Goal: Task Accomplishment & Management: Complete application form

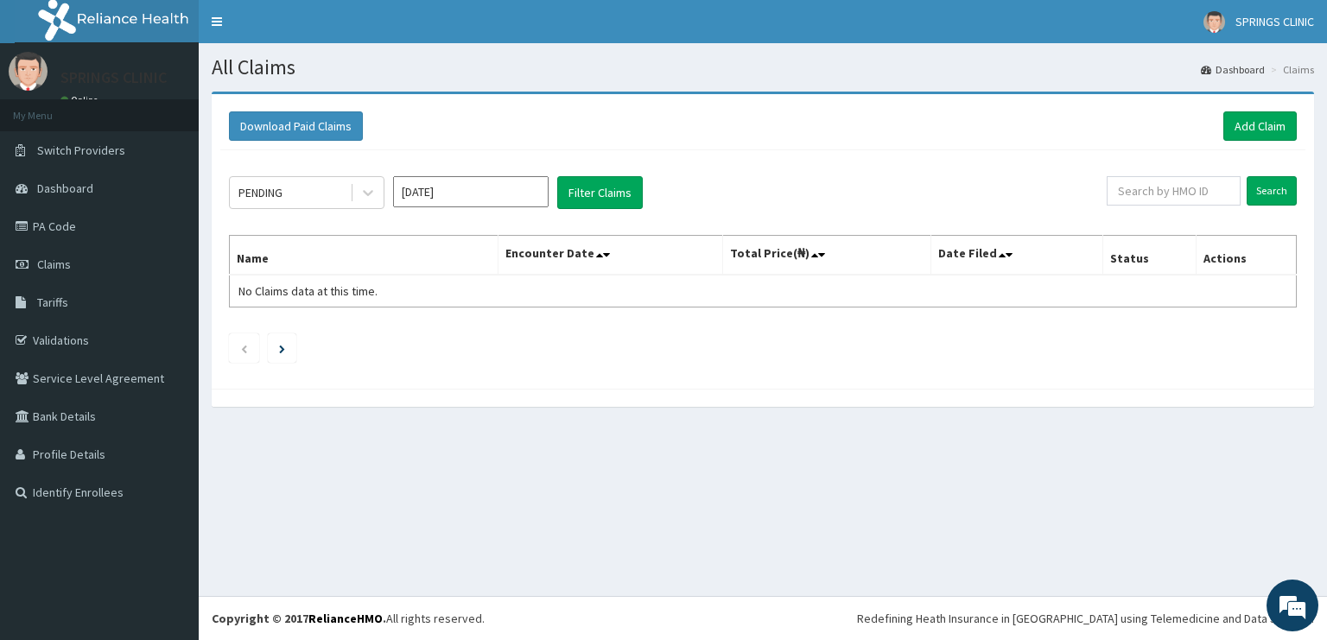
click at [50, 232] on link "PA Code" at bounding box center [99, 226] width 199 height 38
click at [1256, 122] on link "Add Claim" at bounding box center [1260, 125] width 73 height 29
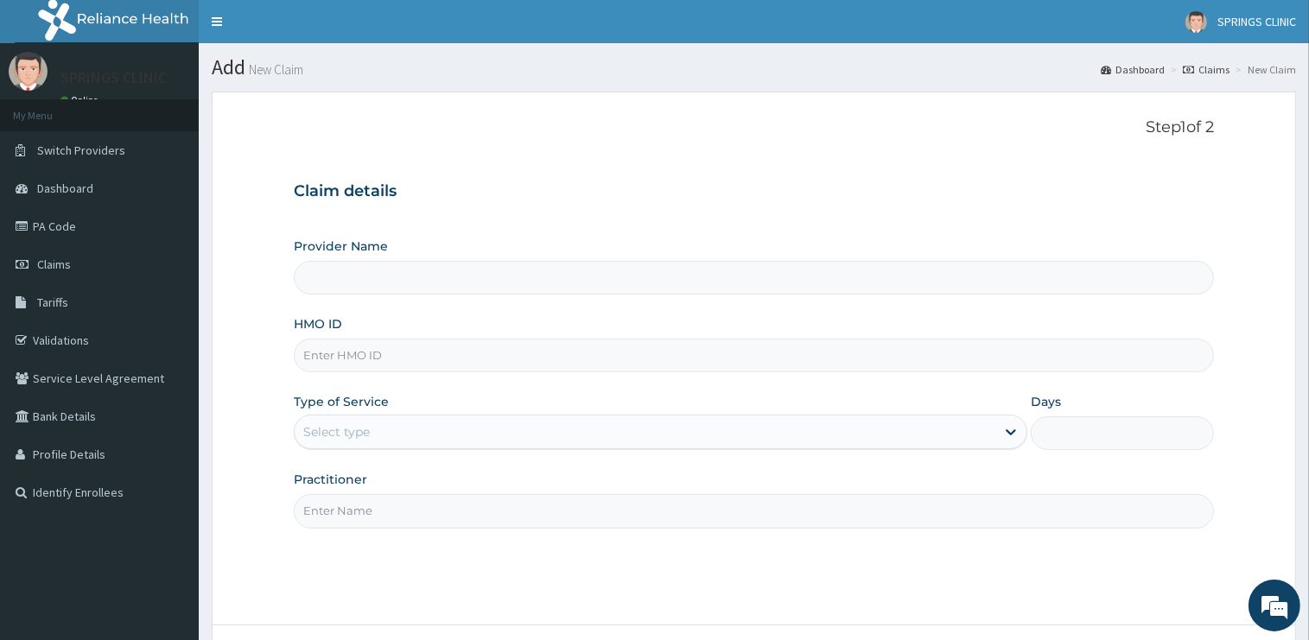
click at [364, 349] on input "HMO ID" at bounding box center [754, 356] width 920 height 34
type input "itx"
type input "Springs Clinic"
type input "ITX/10337/B"
click at [351, 433] on div "Select type" at bounding box center [336, 431] width 67 height 17
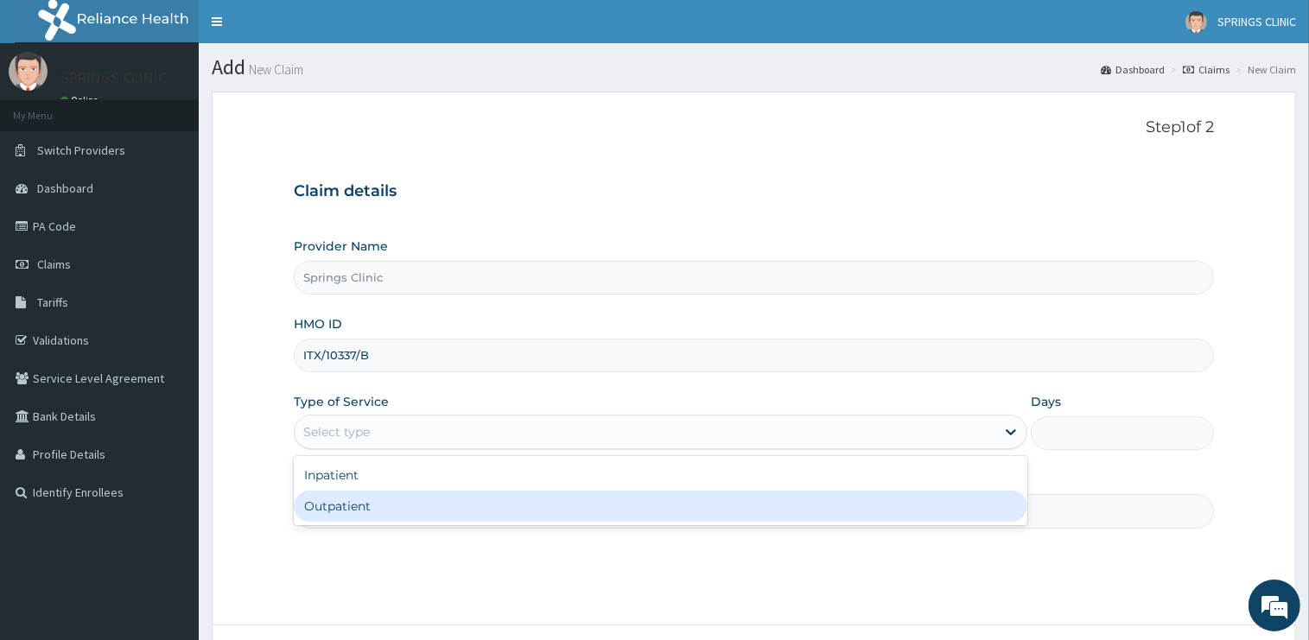
click at [358, 511] on div "Outpatient" at bounding box center [661, 506] width 734 height 31
type input "1"
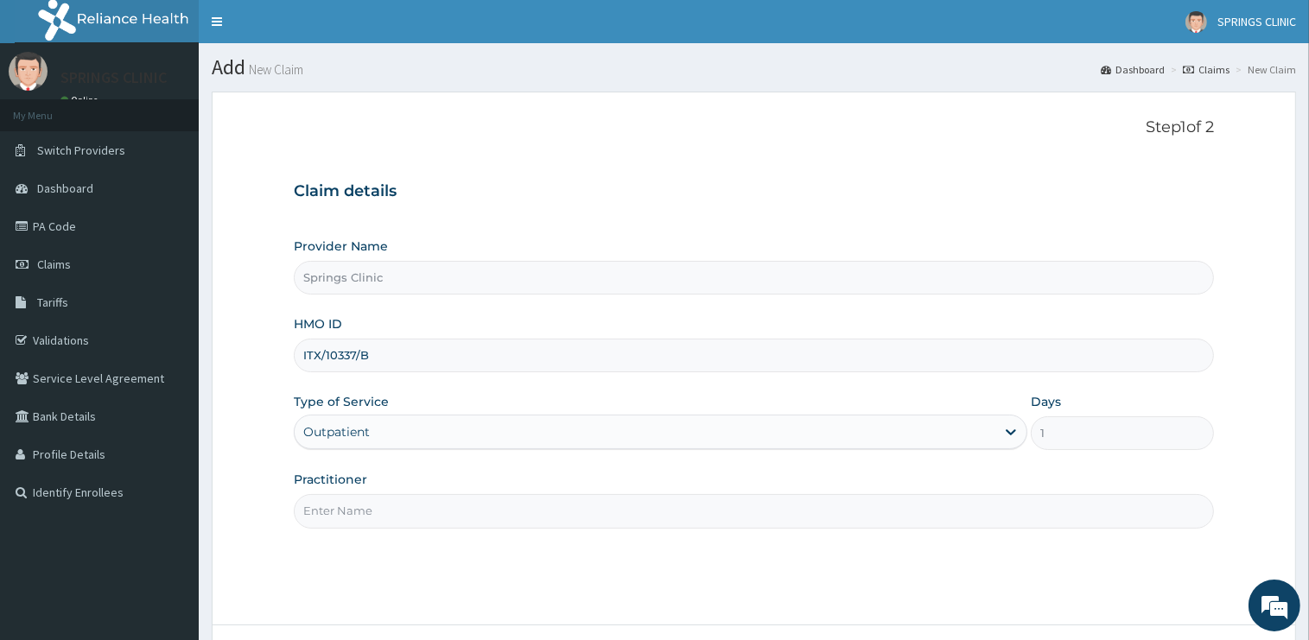
click at [356, 512] on input "Practitioner" at bounding box center [754, 511] width 920 height 34
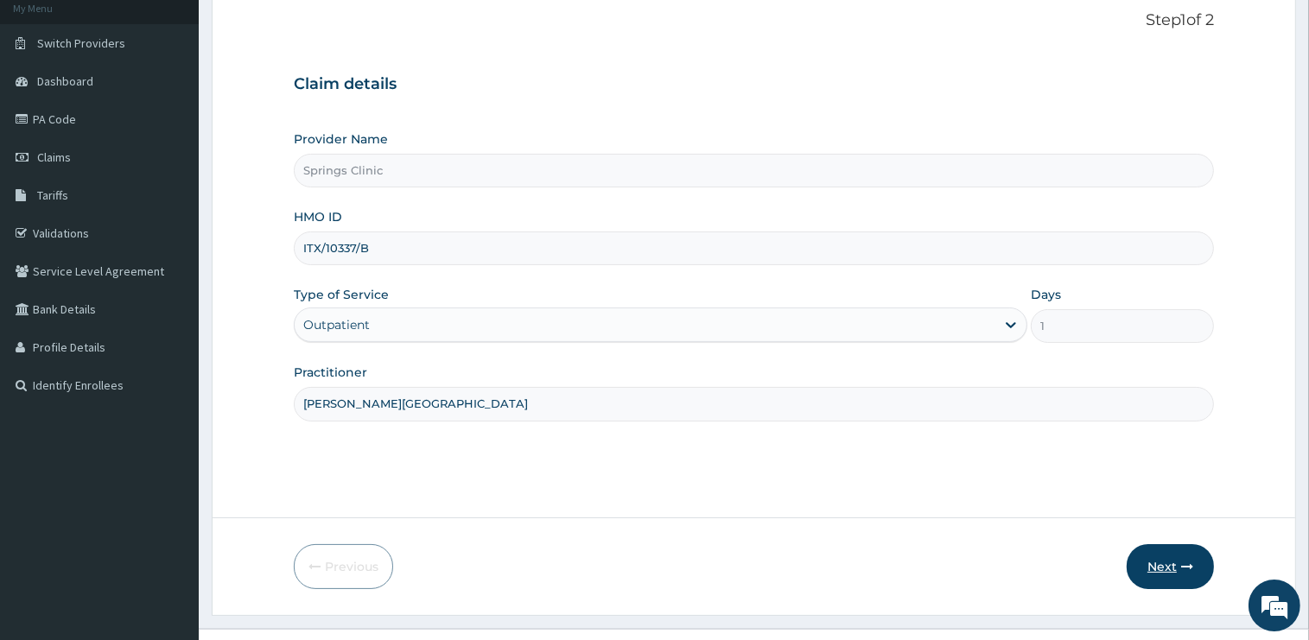
scroll to position [139, 0]
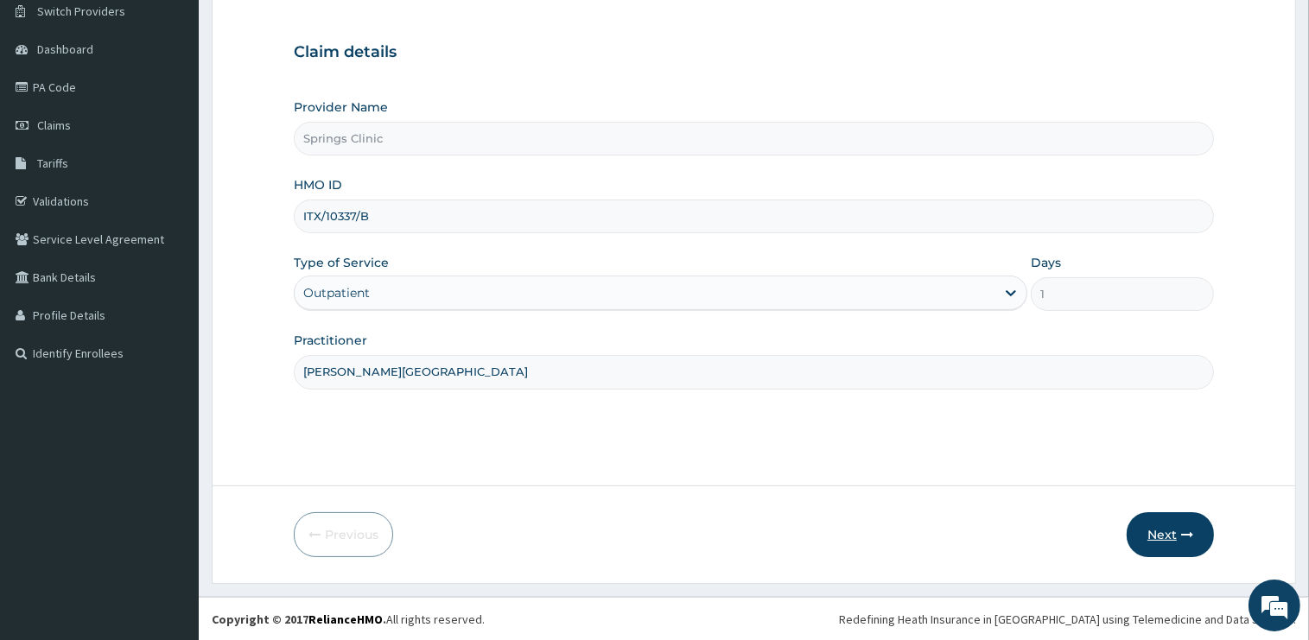
type input "DR BEN KUBA"
click at [1147, 548] on button "Next" at bounding box center [1170, 534] width 87 height 45
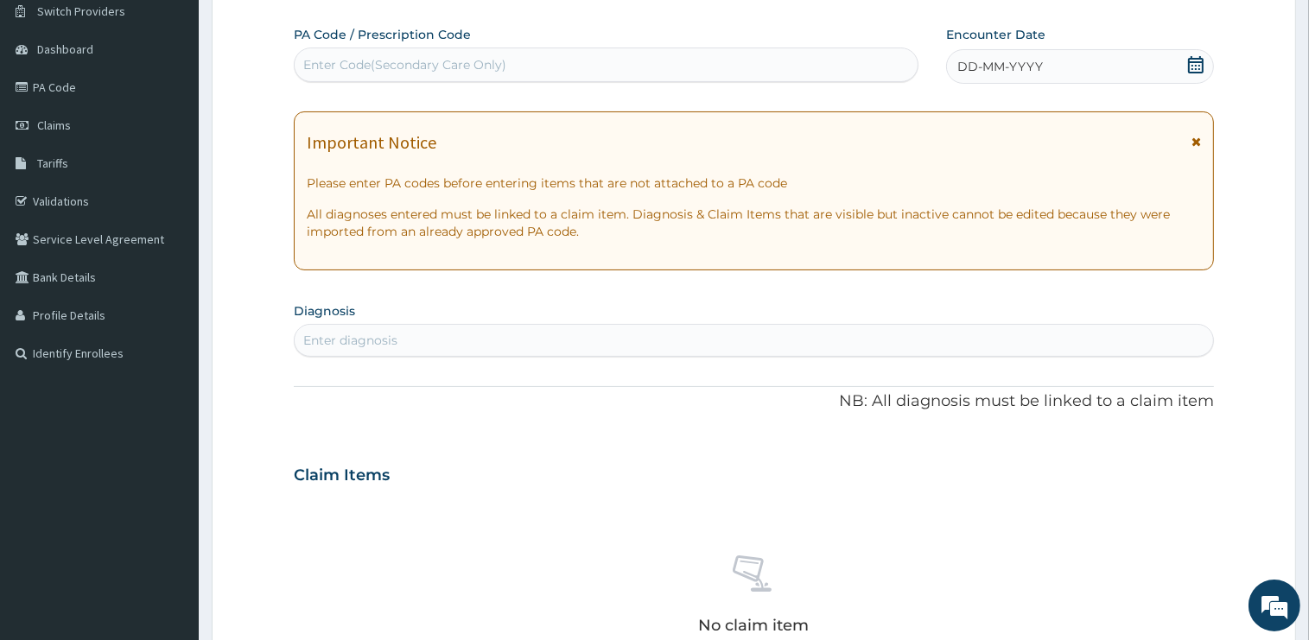
scroll to position [0, 0]
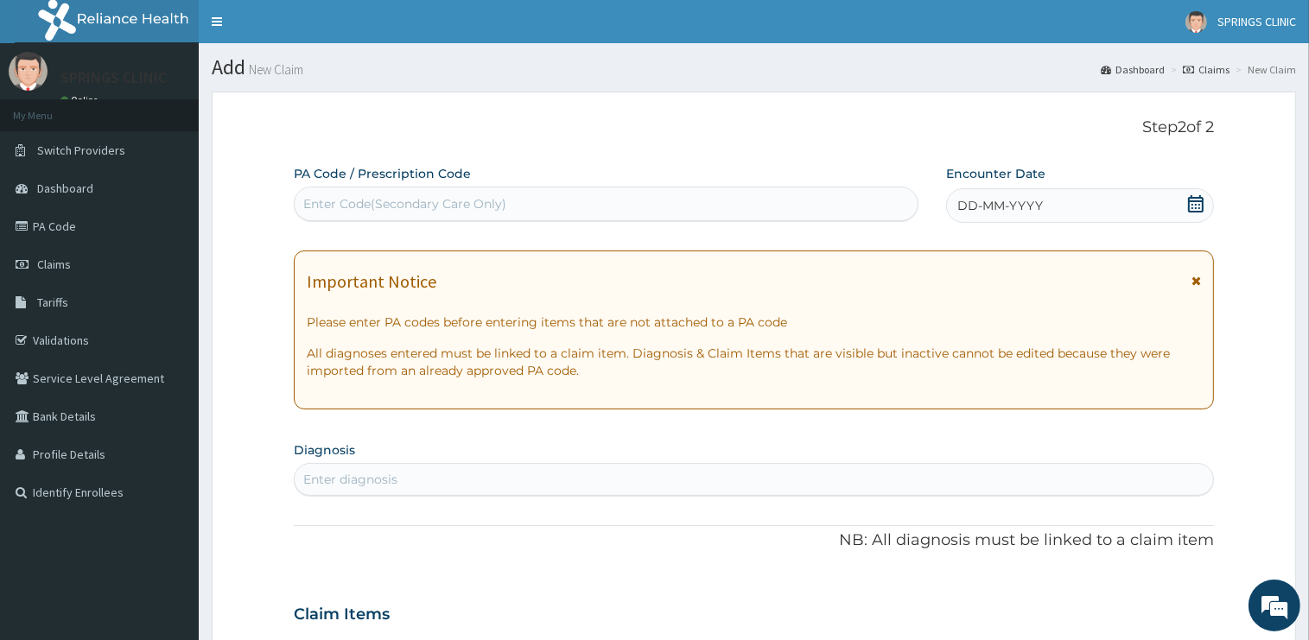
click at [1198, 206] on icon at bounding box center [1195, 203] width 17 height 17
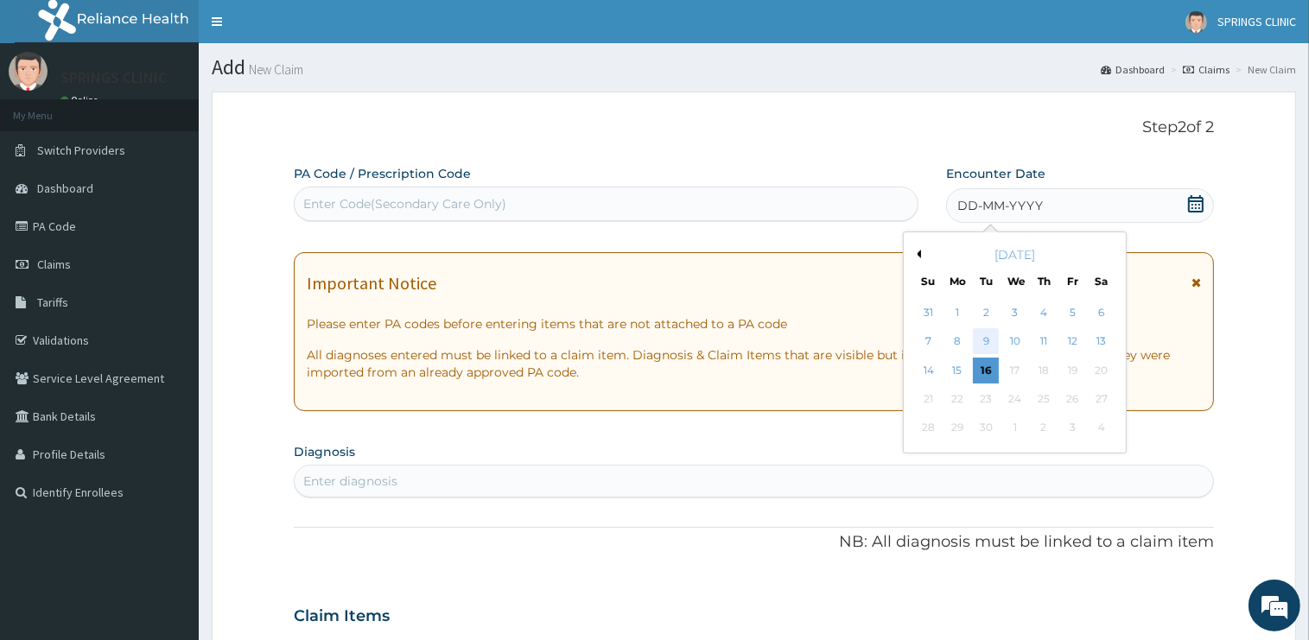
click at [987, 340] on div "9" at bounding box center [986, 342] width 26 height 26
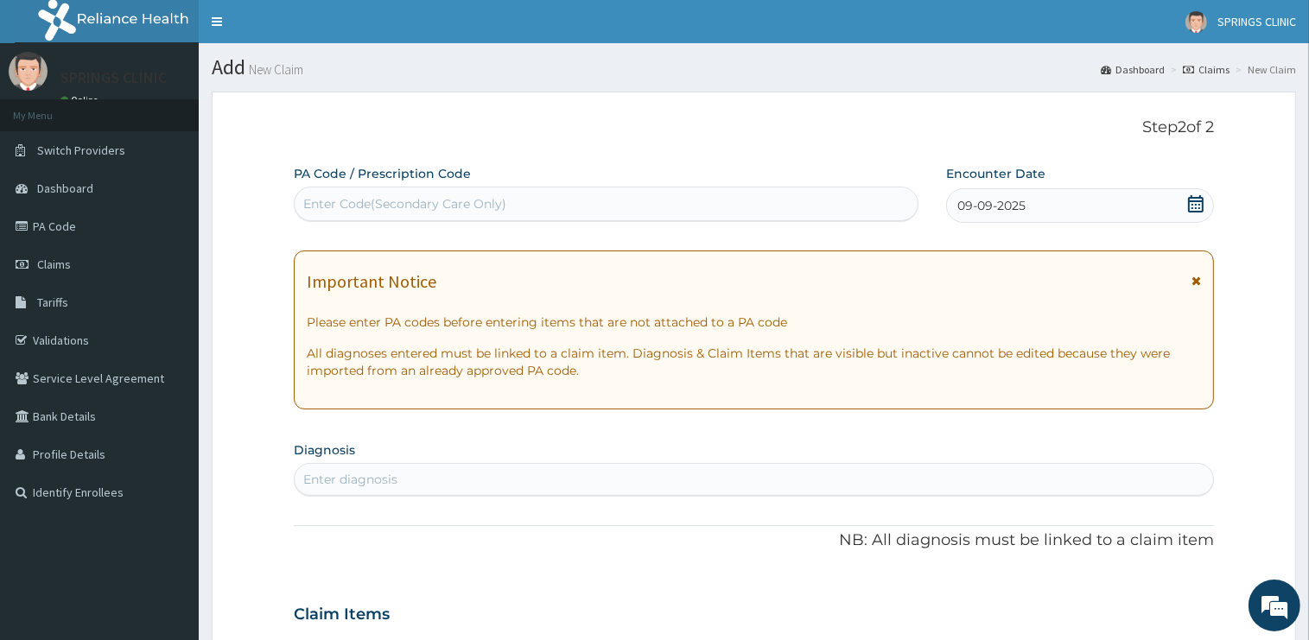
click at [358, 202] on div "Enter Code(Secondary Care Only)" at bounding box center [404, 203] width 203 height 17
paste input "PA/1BCDDC"
type input "PA/1BCDDC"
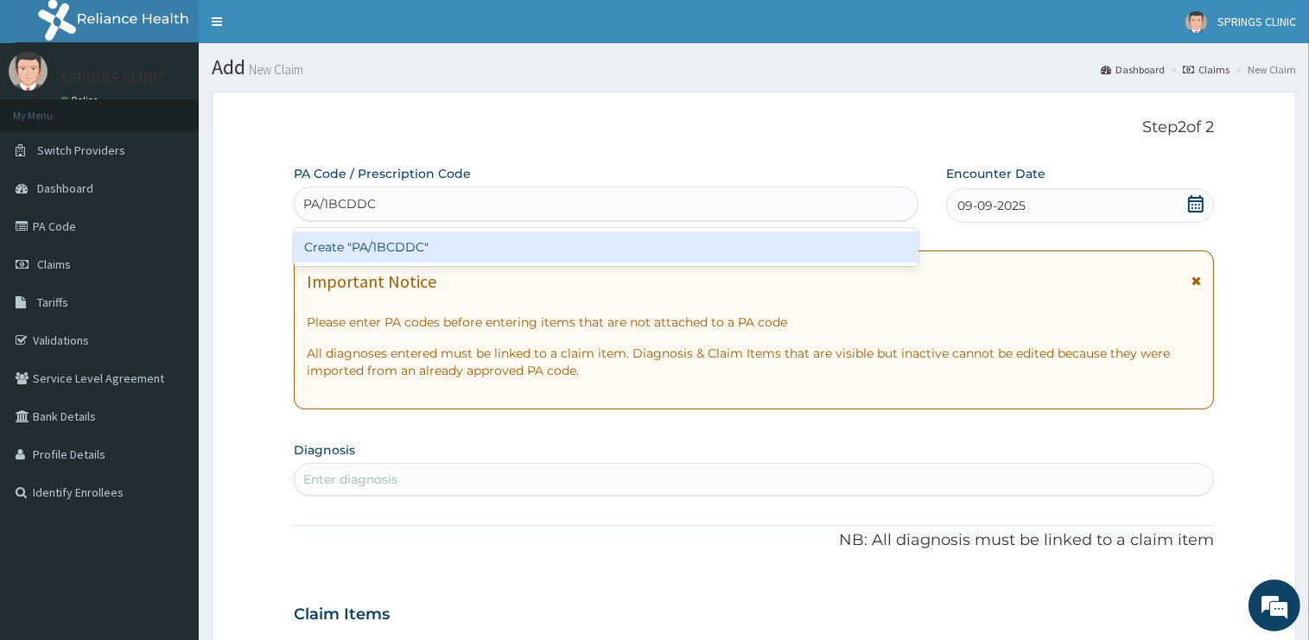
click at [434, 249] on div "Create "PA/1BCDDC"" at bounding box center [606, 247] width 625 height 31
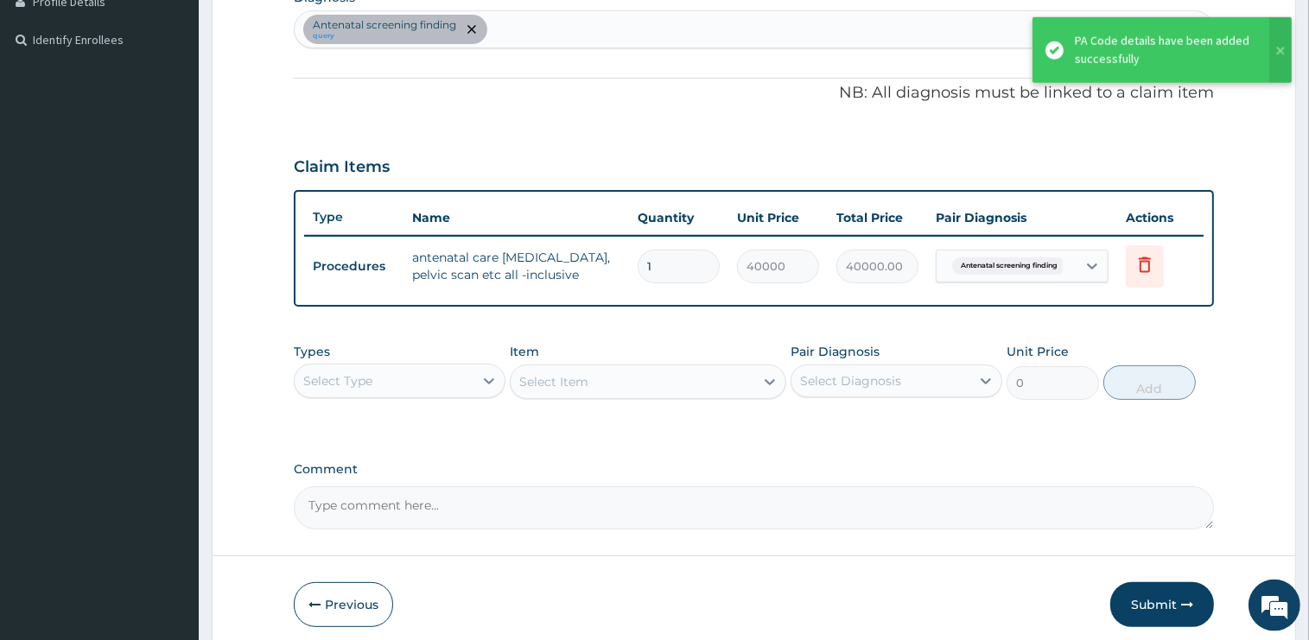
scroll to position [459, 0]
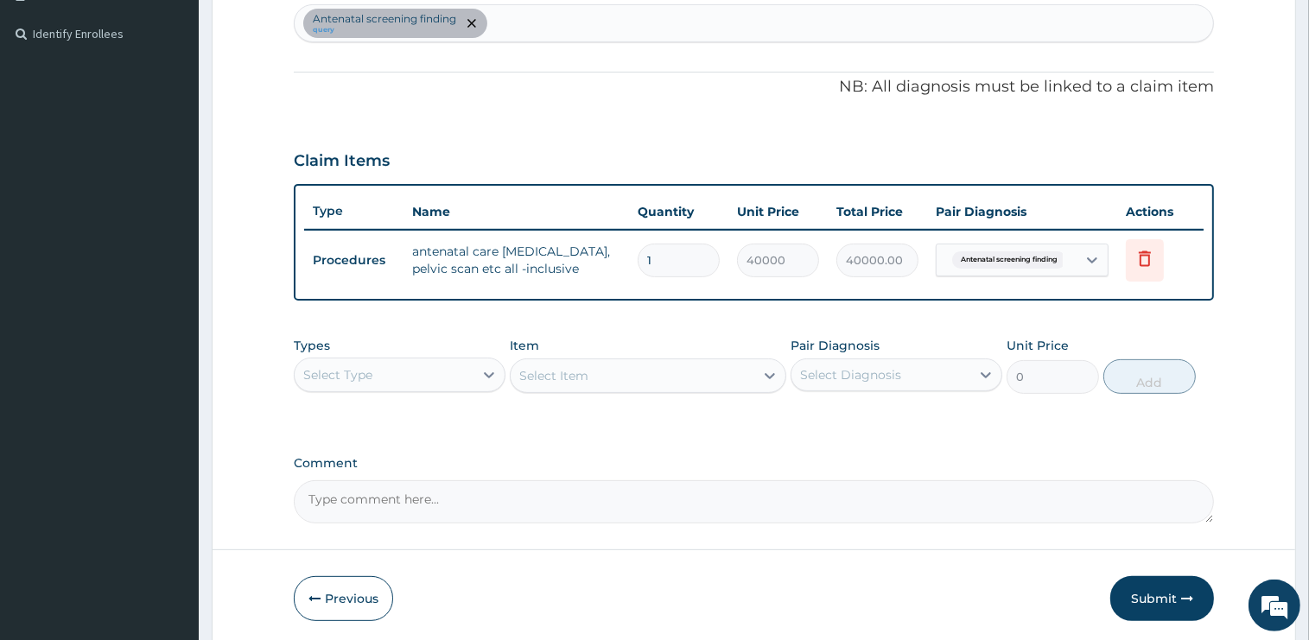
click at [416, 378] on div "Select Type" at bounding box center [384, 375] width 179 height 28
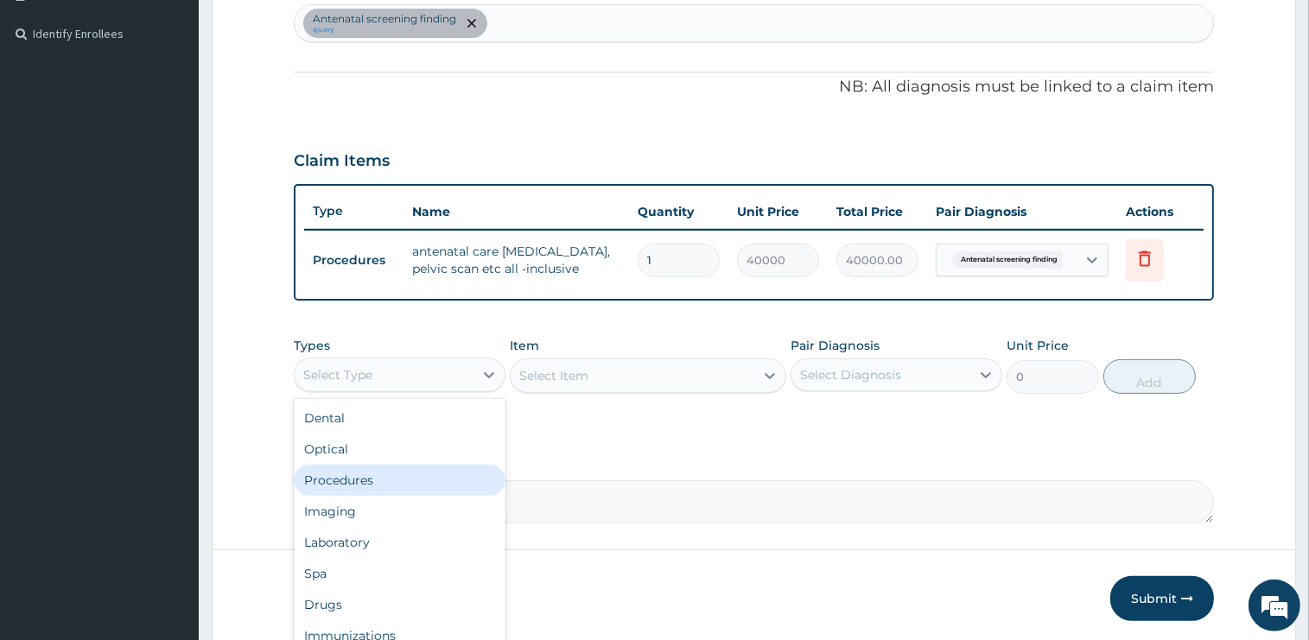
click at [382, 476] on div "Procedures" at bounding box center [400, 480] width 212 height 31
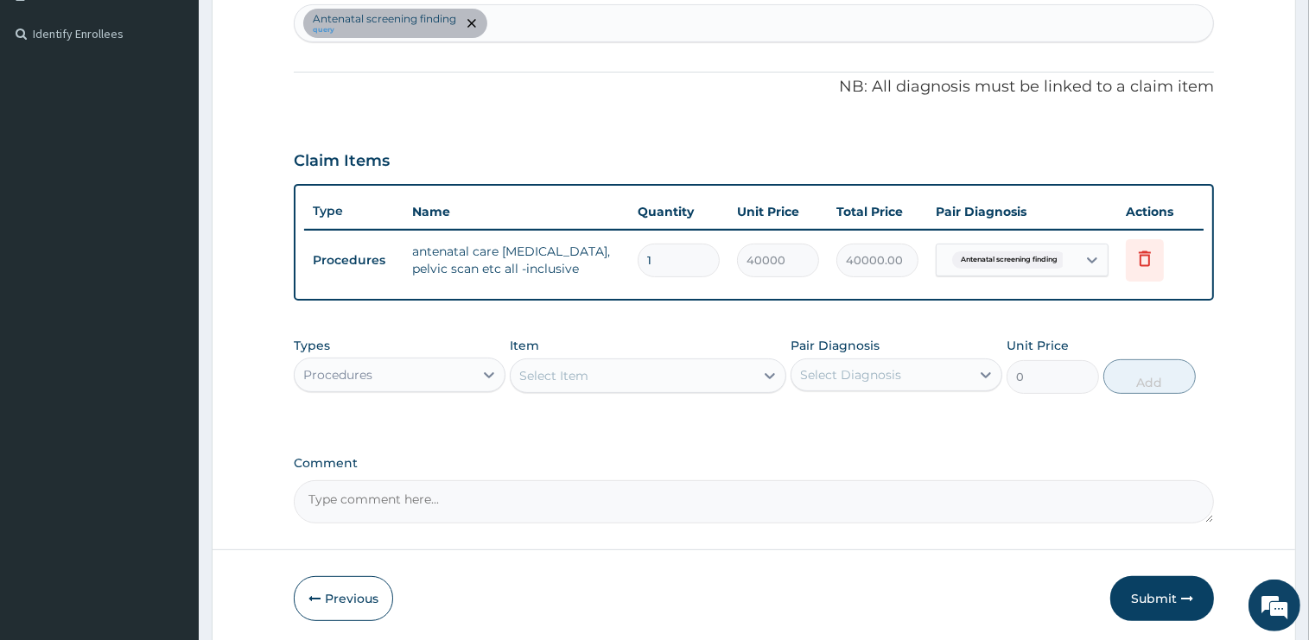
click at [607, 376] on div "Select Item" at bounding box center [633, 376] width 244 height 28
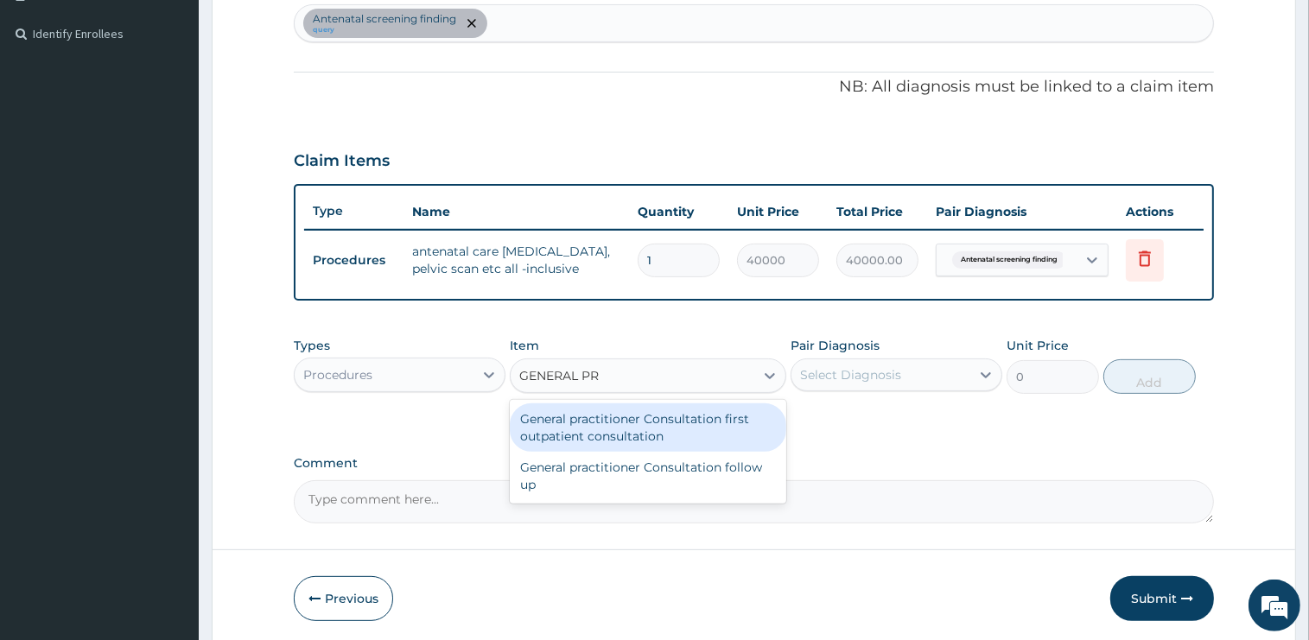
type input "GENERAL PRA"
click at [690, 418] on div "General practitioner Consultation first outpatient consultation" at bounding box center [648, 428] width 277 height 48
type input "2400"
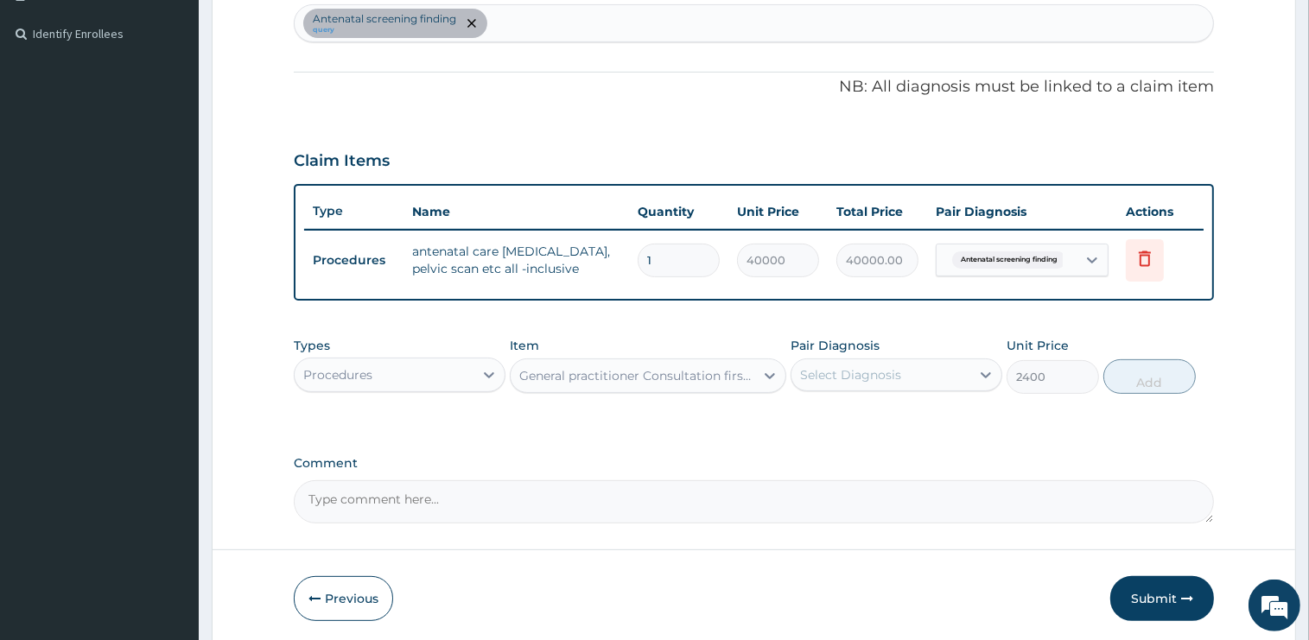
click at [865, 378] on div "Select Diagnosis" at bounding box center [850, 374] width 101 height 17
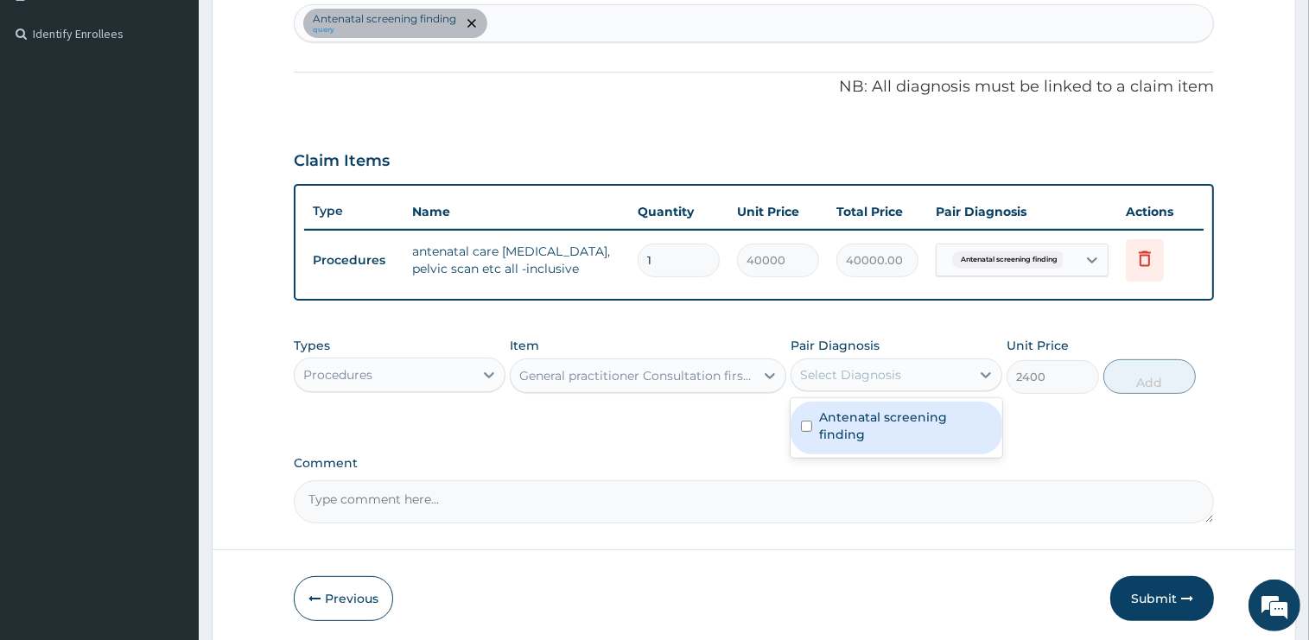
click at [855, 423] on div "Antenatal screening finding" at bounding box center [897, 428] width 212 height 53
checkbox input "true"
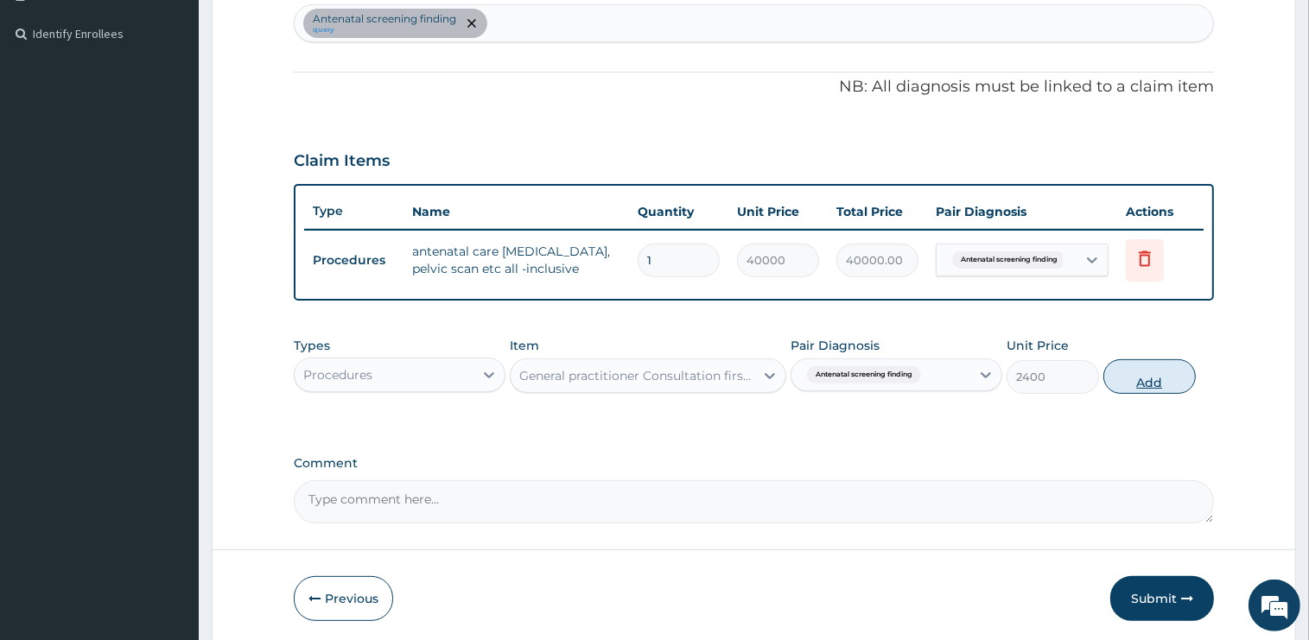
click at [1153, 381] on button "Add" at bounding box center [1149, 376] width 92 height 35
type input "0"
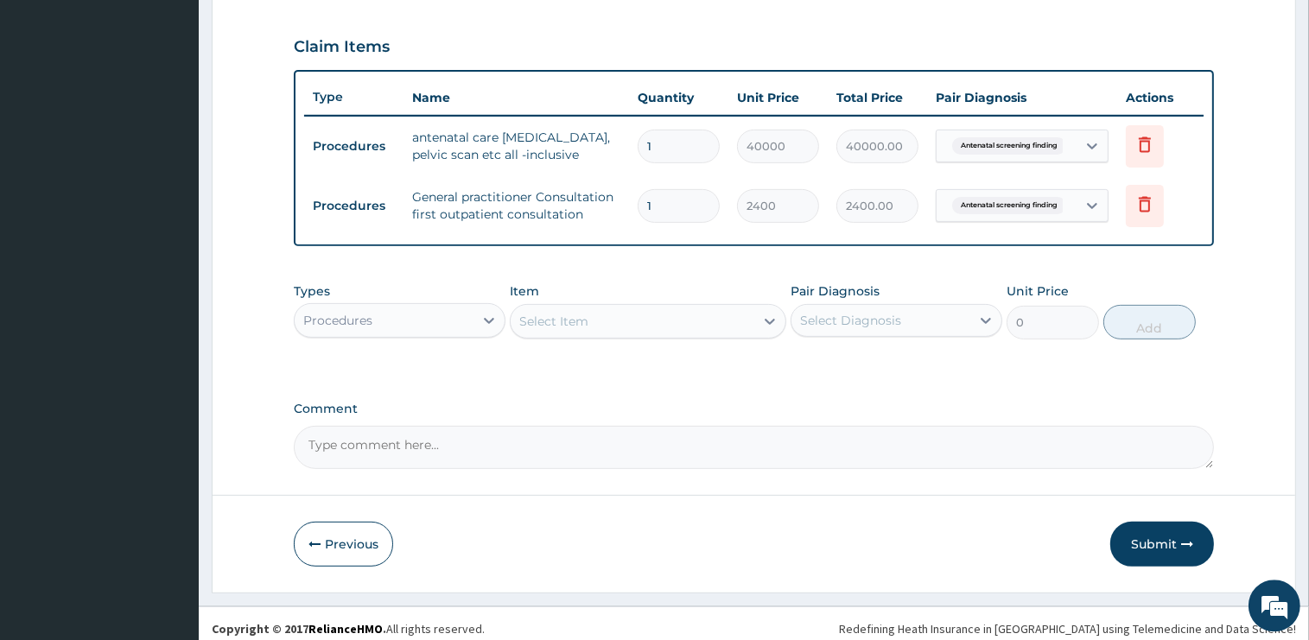
scroll to position [581, 0]
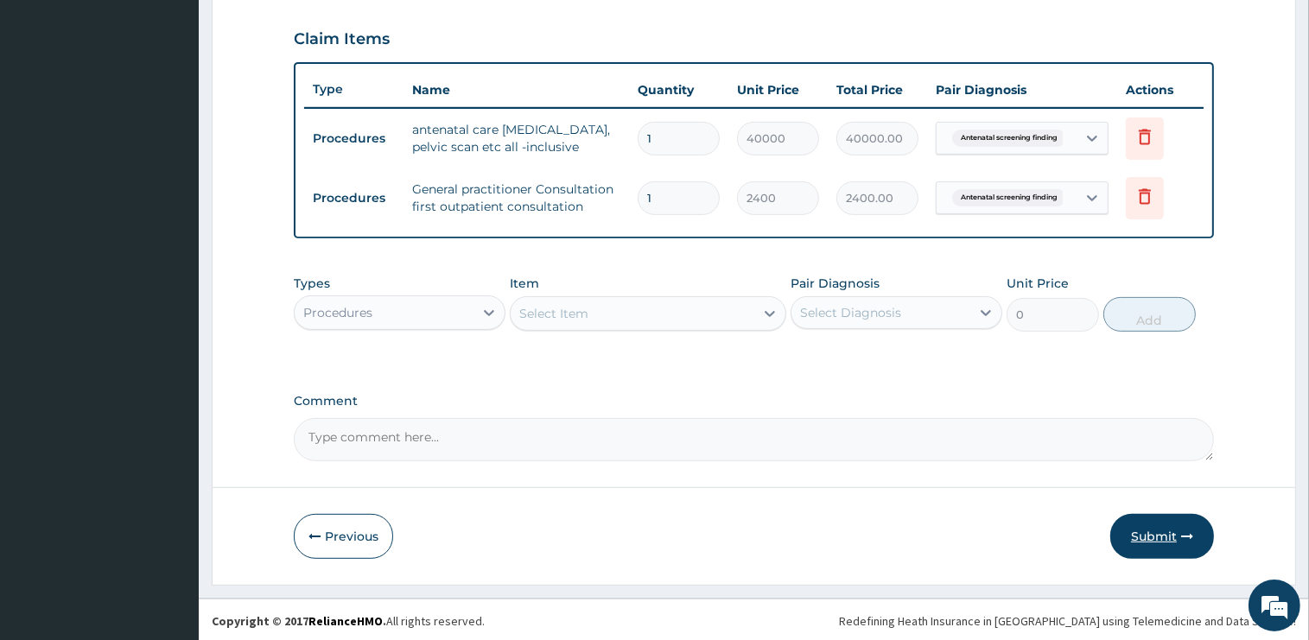
click at [1179, 543] on button "Submit" at bounding box center [1162, 536] width 104 height 45
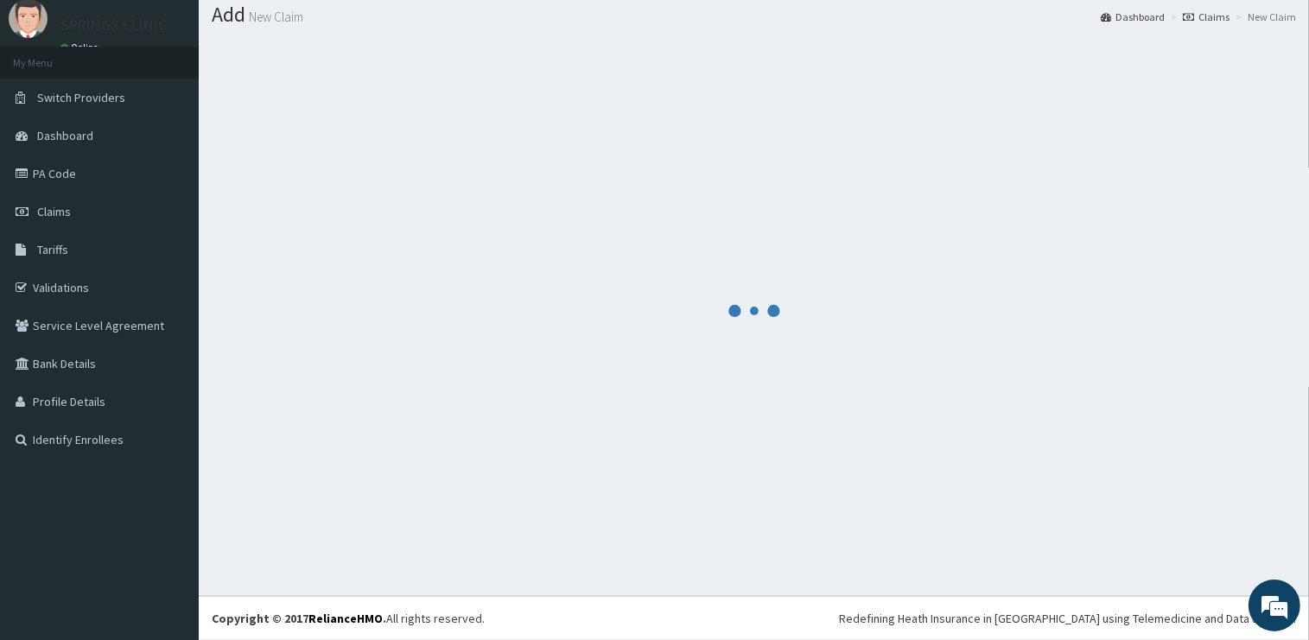
scroll to position [52, 0]
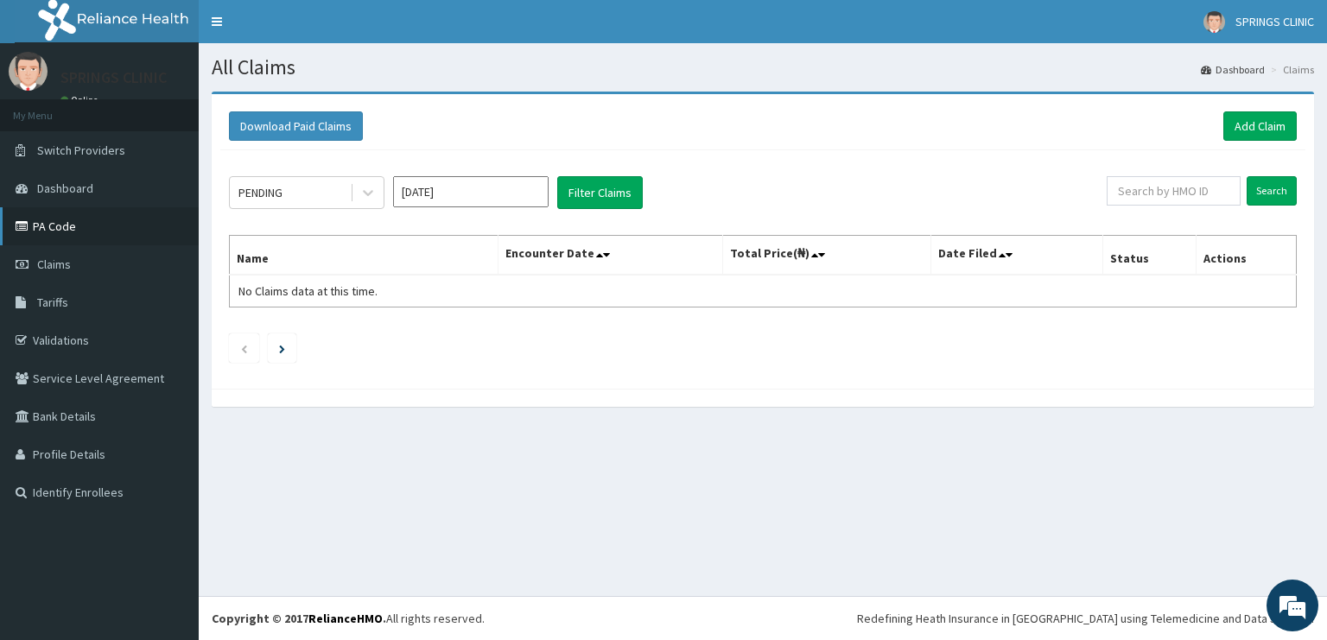
click at [73, 223] on link "PA Code" at bounding box center [99, 226] width 199 height 38
